Goal: Task Accomplishment & Management: Manage account settings

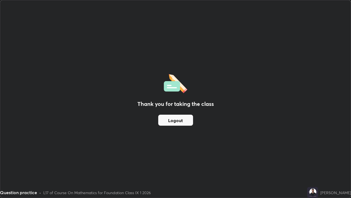
click at [184, 120] on button "Logout" at bounding box center [175, 119] width 35 height 11
click at [183, 120] on button "Logout" at bounding box center [175, 119] width 35 height 11
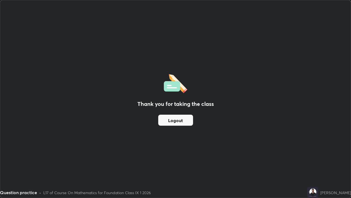
click at [181, 120] on button "Logout" at bounding box center [175, 119] width 35 height 11
click at [180, 120] on button "Logout" at bounding box center [175, 119] width 35 height 11
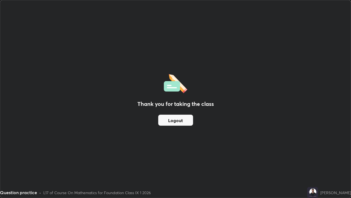
click at [180, 120] on button "Logout" at bounding box center [175, 119] width 35 height 11
click at [179, 120] on button "Logout" at bounding box center [175, 119] width 35 height 11
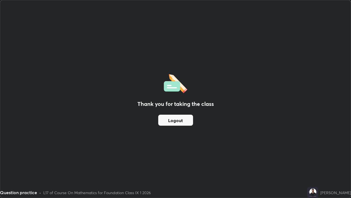
click at [177, 120] on button "Logout" at bounding box center [175, 119] width 35 height 11
click at [175, 120] on button "Logout" at bounding box center [175, 119] width 35 height 11
click at [174, 120] on button "Logout" at bounding box center [175, 119] width 35 height 11
click at [176, 120] on button "Logout" at bounding box center [175, 119] width 35 height 11
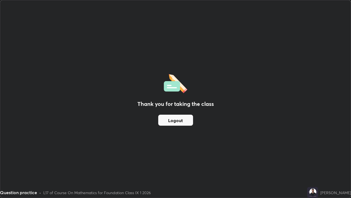
click at [176, 120] on button "Logout" at bounding box center [175, 119] width 35 height 11
click at [177, 120] on button "Logout" at bounding box center [175, 119] width 35 height 11
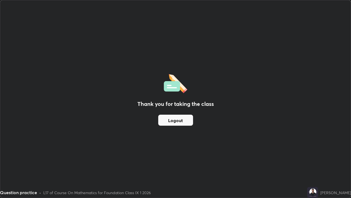
click at [176, 120] on button "Logout" at bounding box center [175, 119] width 35 height 11
click at [174, 120] on button "Logout" at bounding box center [175, 119] width 35 height 11
click at [172, 120] on button "Logout" at bounding box center [175, 119] width 35 height 11
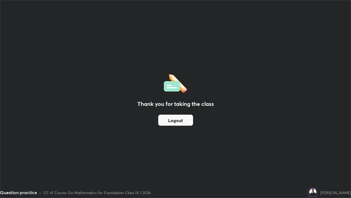
click at [172, 120] on button "Logout" at bounding box center [175, 119] width 35 height 11
